Goal: Information Seeking & Learning: Learn about a topic

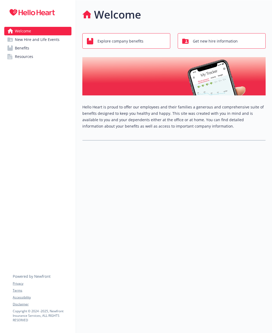
click at [126, 46] on span "Explore company benefits" at bounding box center [121, 41] width 46 height 10
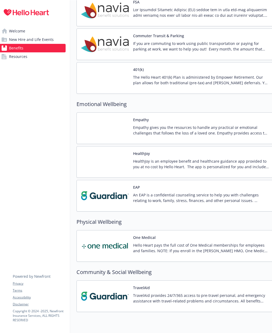
scroll to position [692, 6]
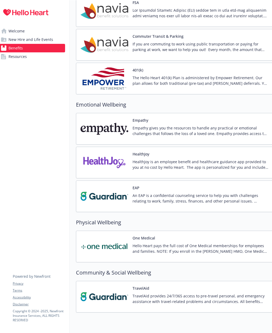
click at [126, 247] on img at bounding box center [105, 246] width 48 height 23
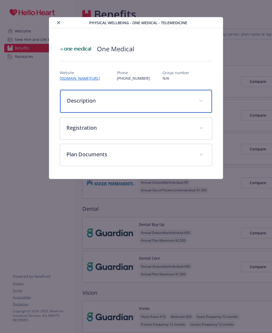
click at [202, 102] on span "details for plan Physical Wellbeing - One Medical - TeleMedicine" at bounding box center [201, 101] width 9 height 9
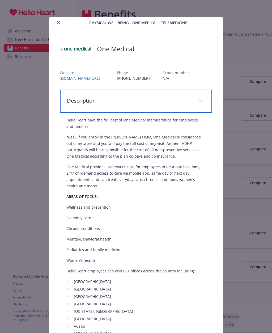
scroll to position [0, 0]
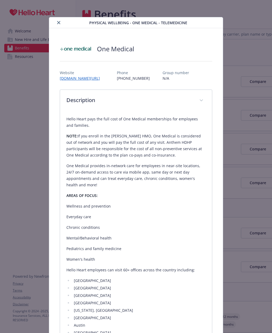
click at [59, 20] on button "close" at bounding box center [59, 22] width 6 height 6
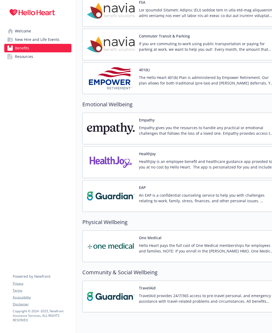
scroll to position [692, 0]
click at [192, 72] on div "401(k) The Hello Heart 401(k) Plan is administered by Empower Retirement. Our p…" at bounding box center [207, 78] width 136 height 23
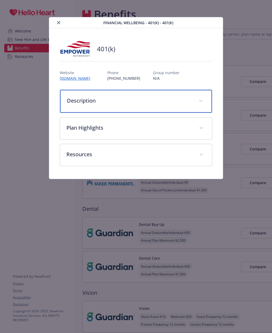
click at [196, 99] on div "Description" at bounding box center [136, 101] width 152 height 23
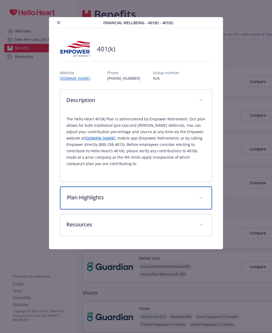
click at [176, 192] on div "Plan Highlights" at bounding box center [136, 198] width 152 height 23
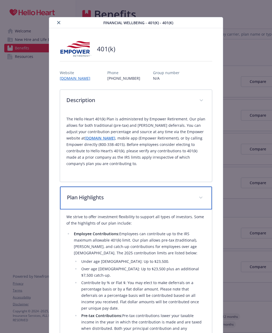
scroll to position [0, 0]
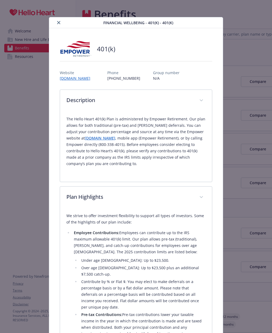
click at [56, 23] on button "close" at bounding box center [59, 22] width 6 height 6
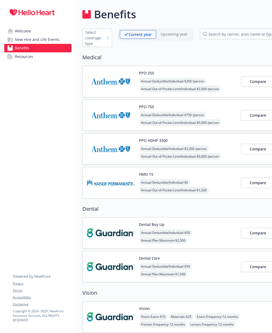
click at [39, 38] on span "New Hire and Life Events" at bounding box center [37, 39] width 45 height 9
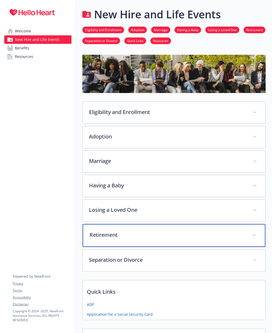
click at [235, 243] on div "Retirement" at bounding box center [174, 235] width 183 height 23
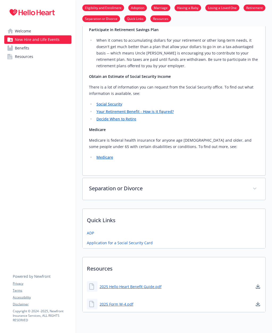
scroll to position [284, 0]
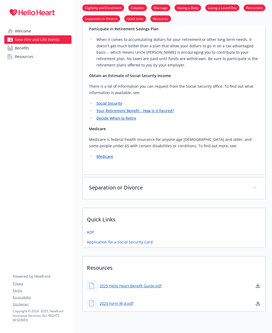
click at [237, 204] on div "Eligibility and Enrollment Active, regular, [DEMOGRAPHIC_DATA] employees workin…" at bounding box center [173, 41] width 183 height 540
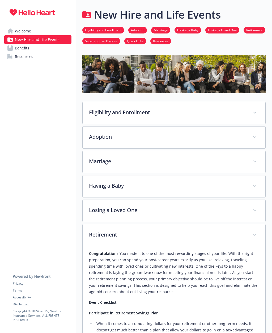
scroll to position [0, 0]
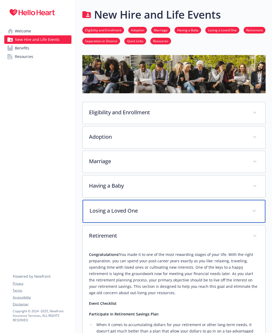
click at [241, 213] on p "Losing a Loved One" at bounding box center [168, 211] width 156 height 8
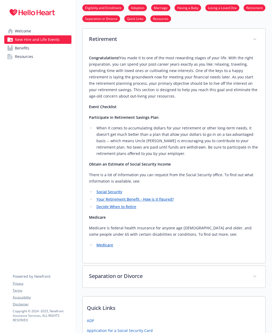
scroll to position [626, 0]
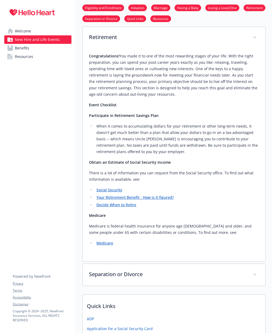
click at [115, 189] on link "Social Security" at bounding box center [109, 189] width 26 height 5
